Goal: Find specific page/section: Find specific page/section

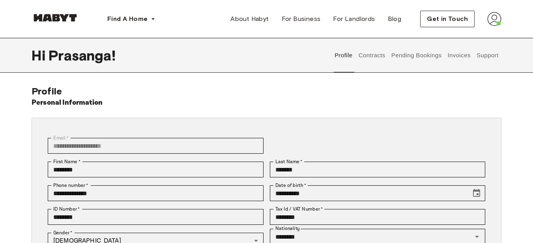
click at [491, 21] on img at bounding box center [494, 19] width 14 height 14
click at [468, 34] on span "Profile" at bounding box center [470, 36] width 20 height 9
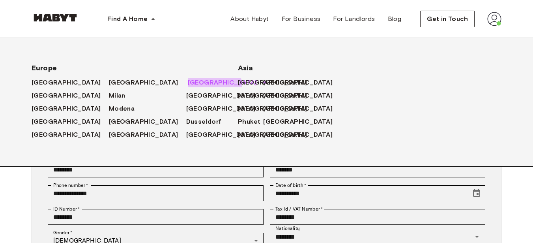
click at [260, 86] on icon at bounding box center [264, 82] width 8 height 8
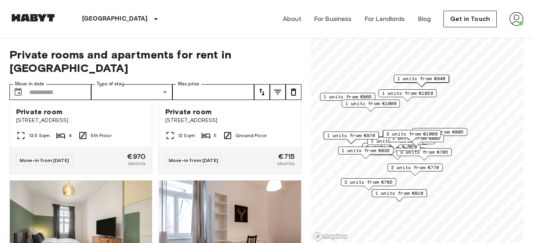
scroll to position [1136, 0]
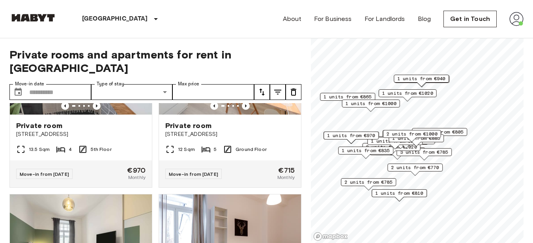
click at [202, 21] on div "Munich Europe Amsterdam Berlin Brussels Cologne Dusseldorf Frankfurt Graz Hambu…" at bounding box center [266, 19] width 514 height 38
click at [190, 32] on div "Munich Europe Amsterdam Berlin Brussels Cologne Dusseldorf Frankfurt Graz Hambu…" at bounding box center [266, 19] width 514 height 38
click at [463, 20] on link "Get in Touch" at bounding box center [469, 19] width 53 height 17
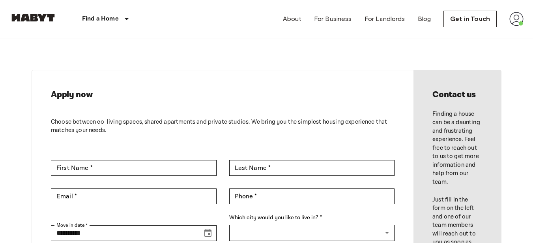
click at [36, 16] on img at bounding box center [32, 18] width 47 height 8
